Goal: Task Accomplishment & Management: Manage account settings

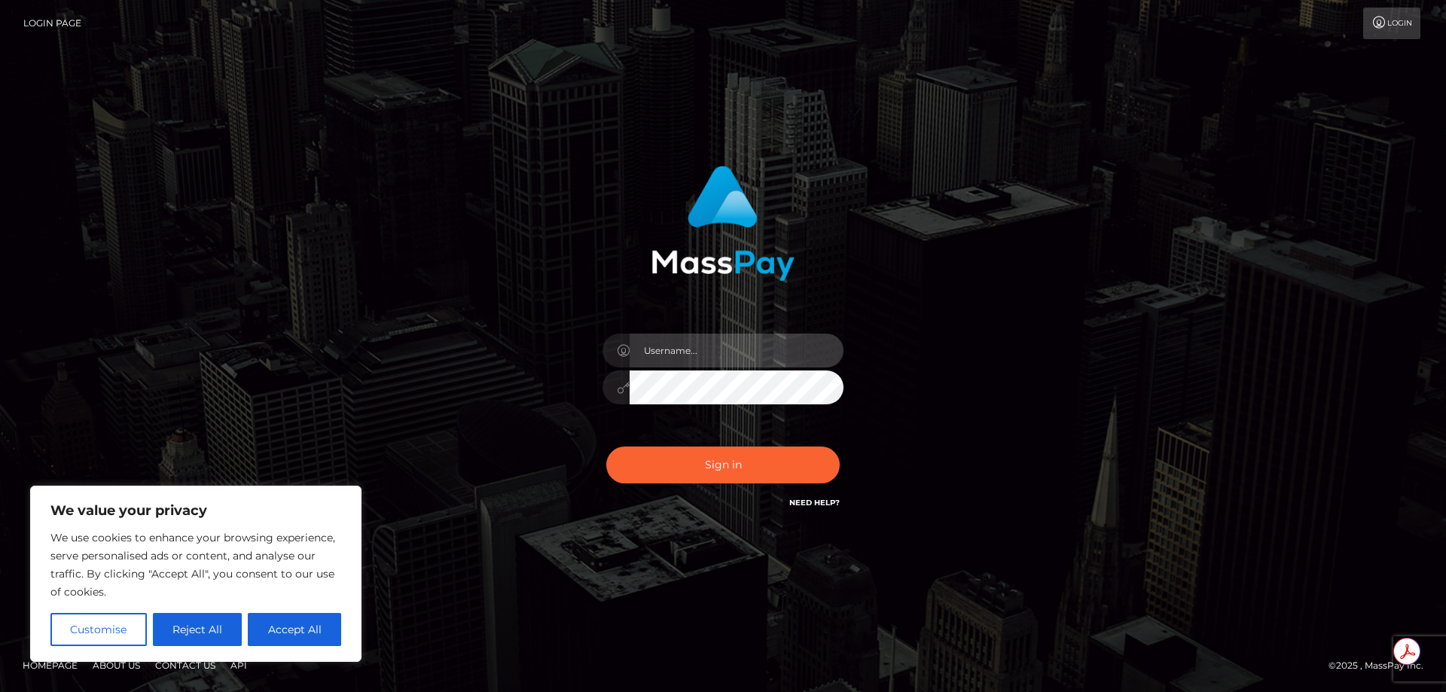
click at [688, 349] on input "text" at bounding box center [737, 351] width 214 height 34
type input "headoverheels.fortrixie@gmail.com"
click at [606, 447] on button "Sign in" at bounding box center [722, 465] width 233 height 37
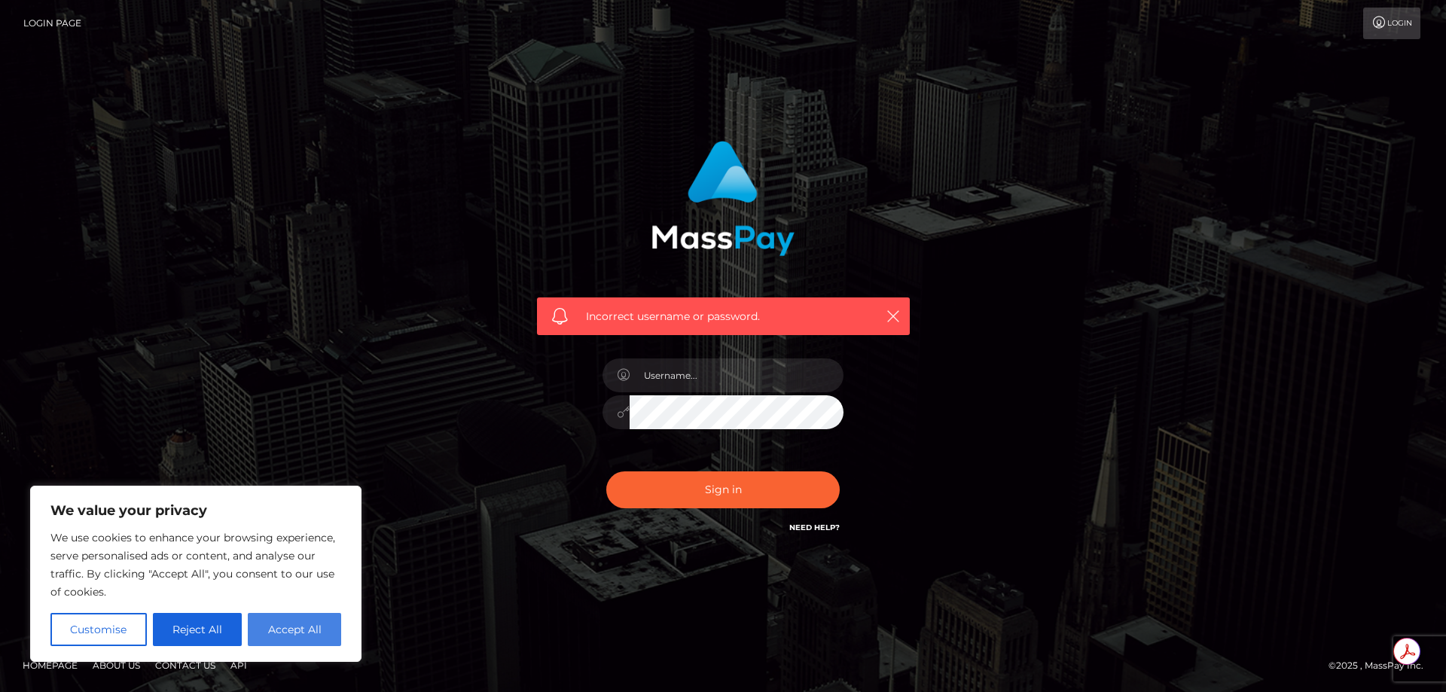
click at [261, 639] on button "Accept All" at bounding box center [294, 629] width 93 height 33
checkbox input "true"
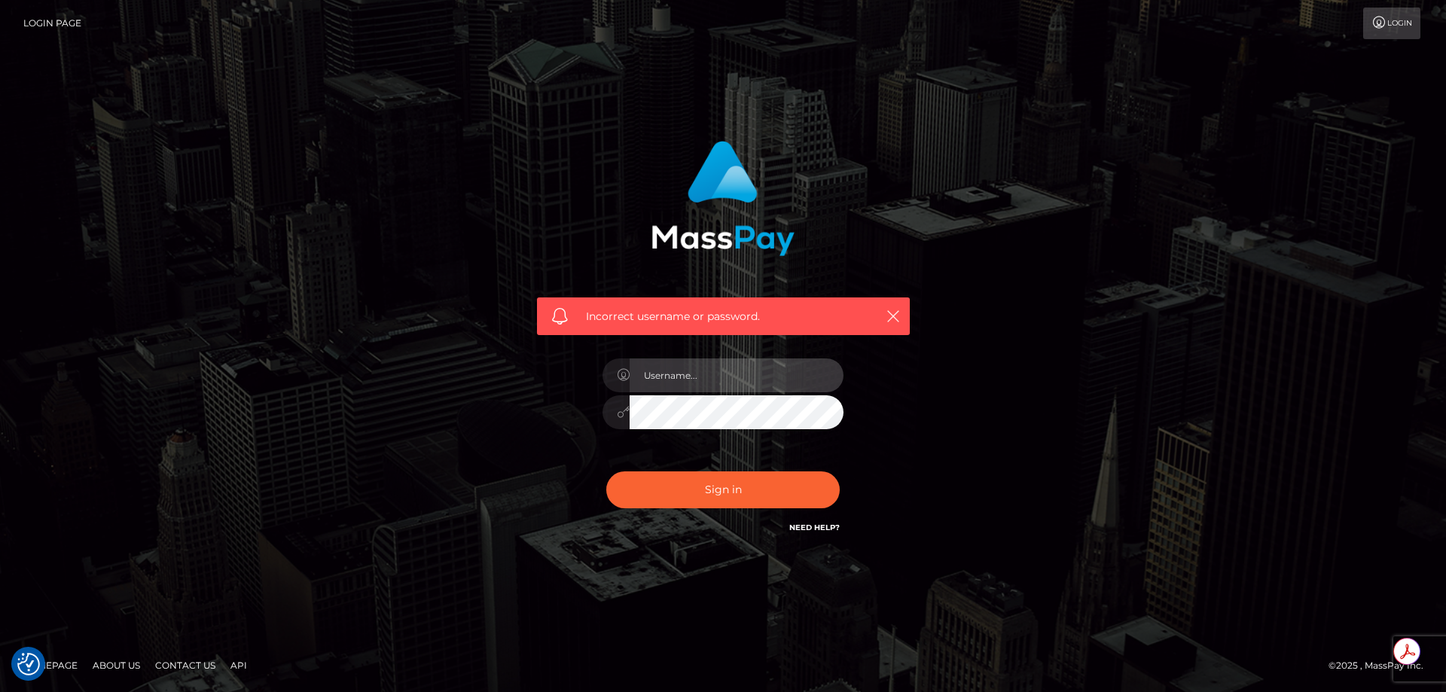
click at [679, 369] on input "text" at bounding box center [737, 376] width 214 height 34
type input "headoverheels.fortrixie@gmail.com"
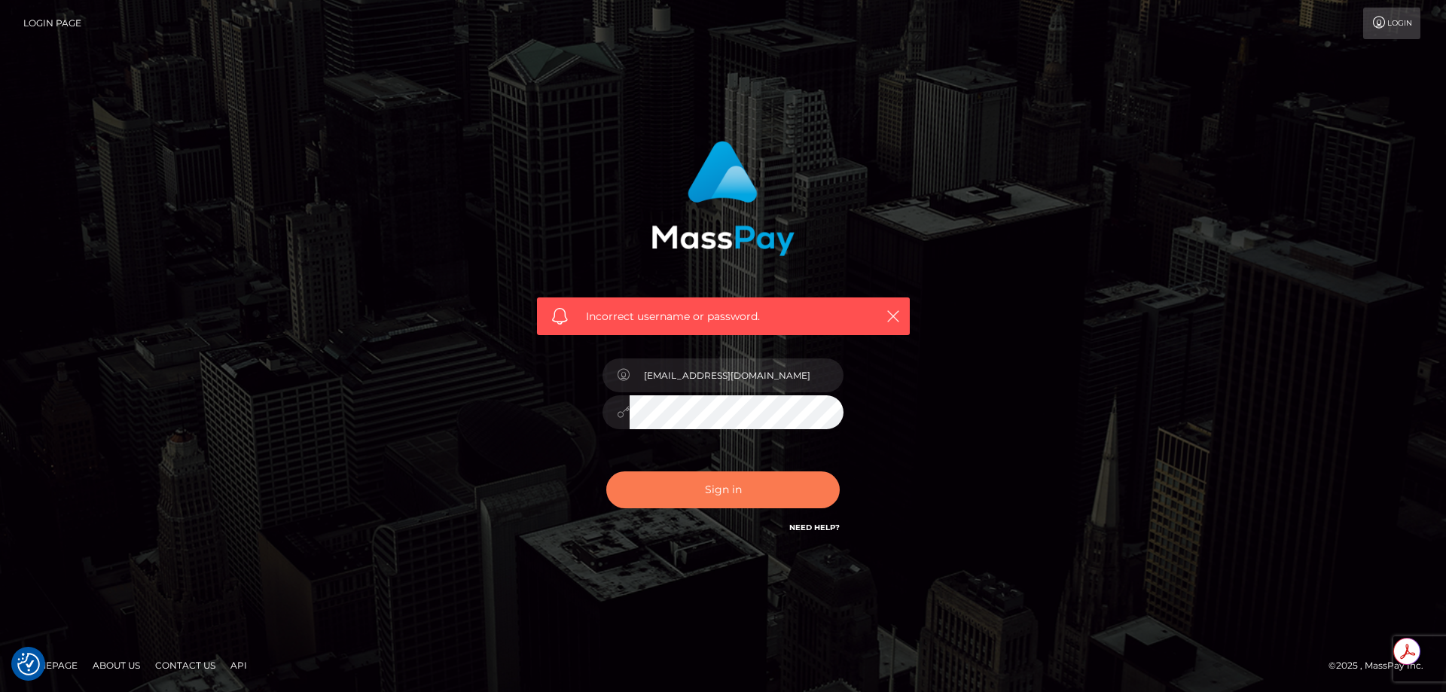
click at [743, 490] on button "Sign in" at bounding box center [722, 489] width 233 height 37
click at [890, 314] on icon "button" at bounding box center [893, 316] width 15 height 15
click at [1054, 240] on div "Incorrect username or password." at bounding box center [723, 346] width 859 height 433
